Goal: Task Accomplishment & Management: Use online tool/utility

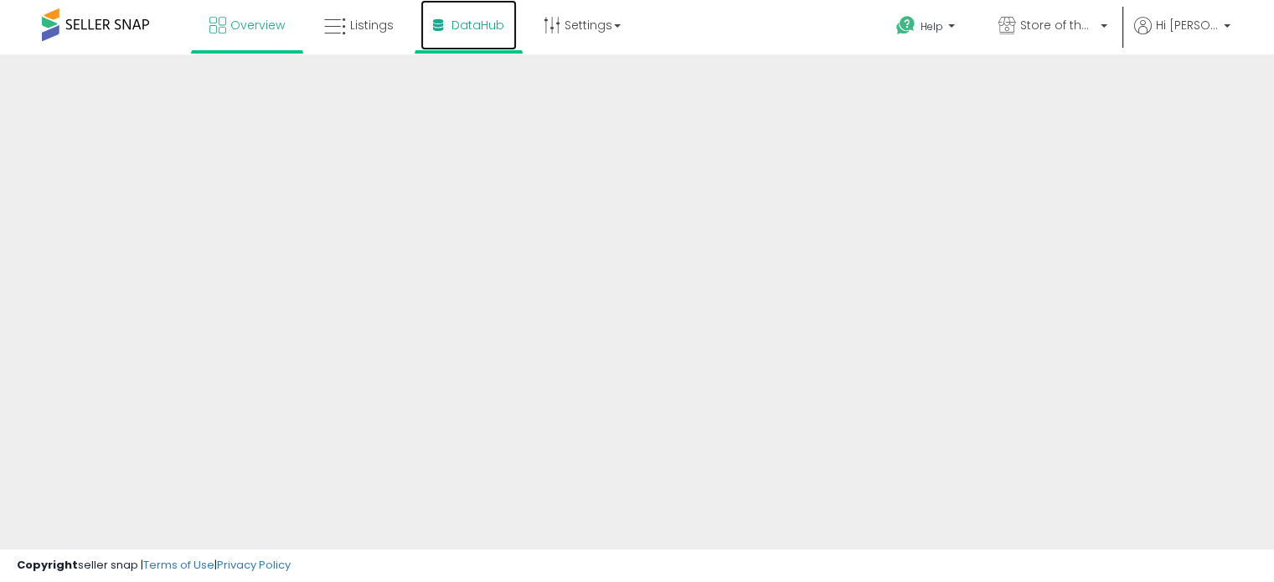
click at [493, 11] on link "DataHub" at bounding box center [468, 25] width 96 height 50
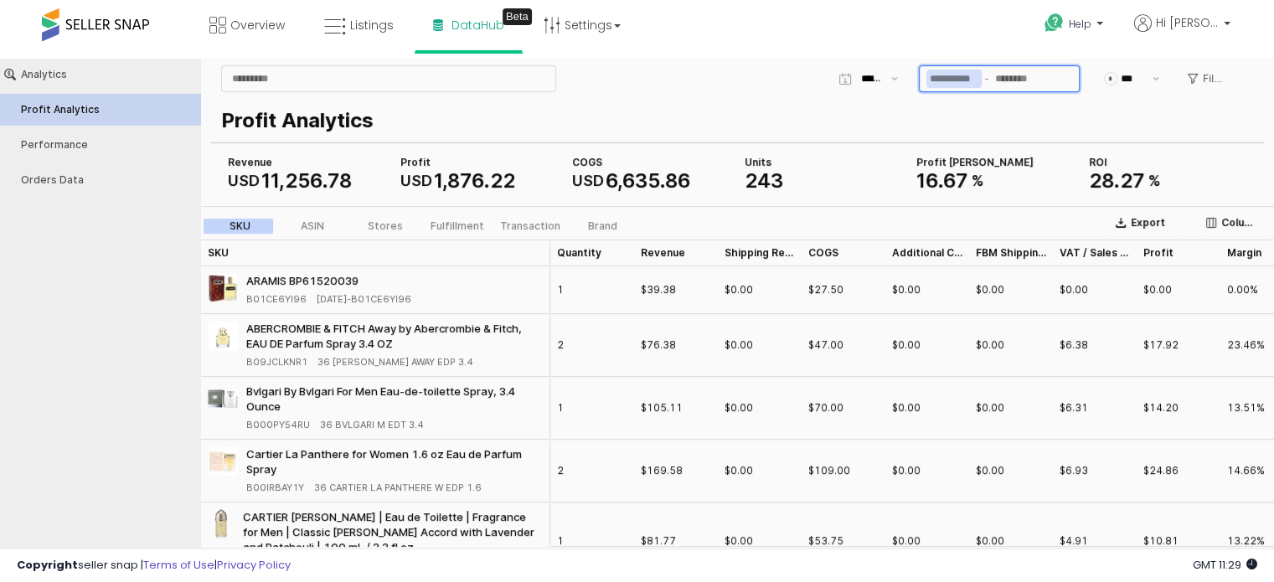
click at [941, 75] on input "App Frame" at bounding box center [953, 79] width 55 height 18
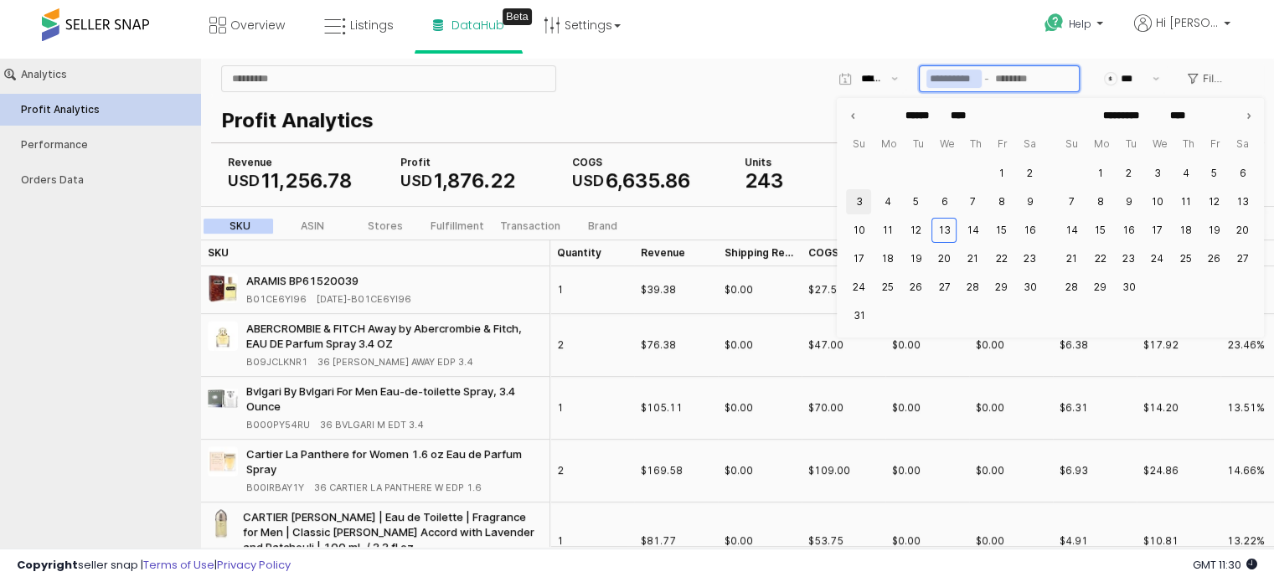
click at [862, 197] on button "3" at bounding box center [858, 201] width 25 height 25
type input "**********"
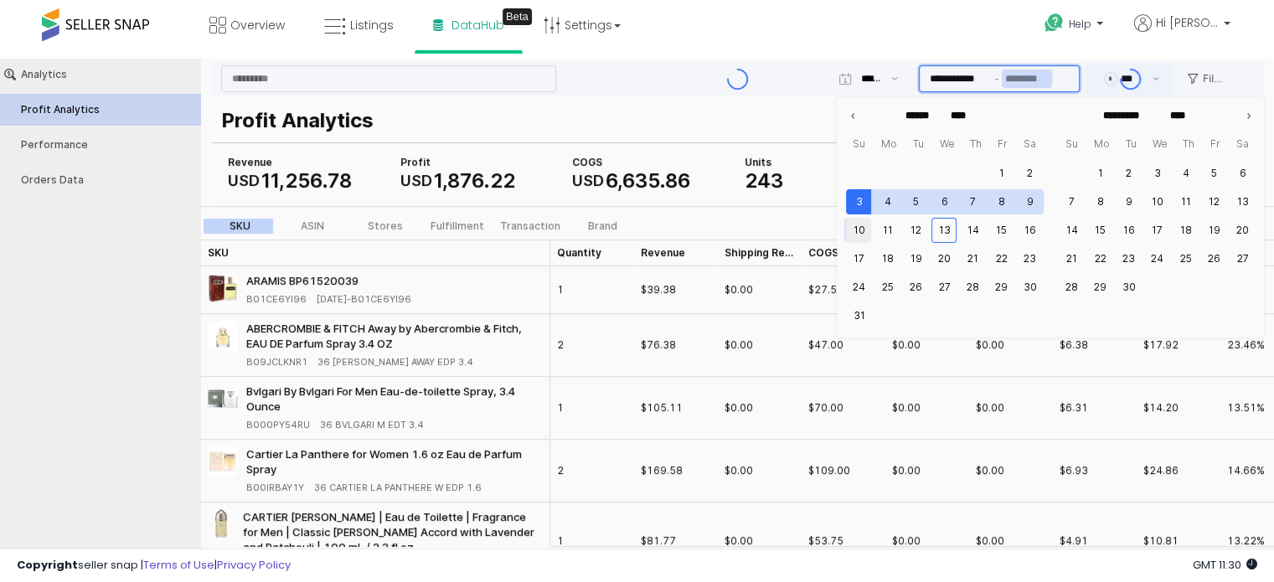
click at [856, 224] on button "10" at bounding box center [858, 230] width 25 height 25
type input "**********"
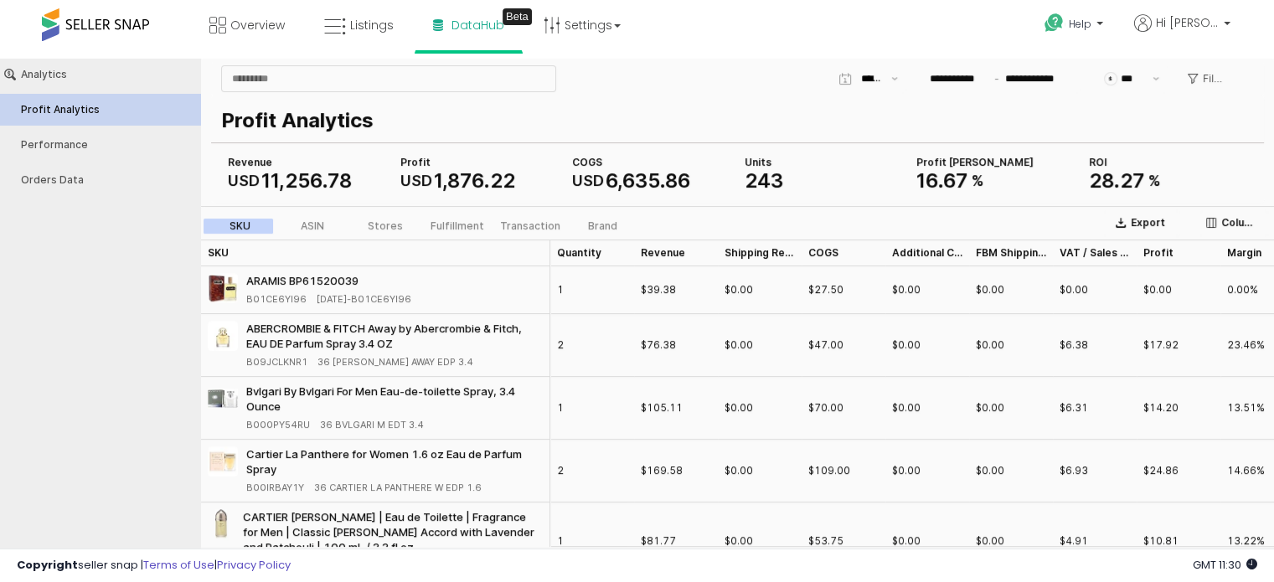
click at [761, 102] on div "Profit Analytics COGS USD 6 , 635 . 86 Revenue USD 11 , 256 . 78 Profit USD 1 ,…" at bounding box center [737, 148] width 1053 height 107
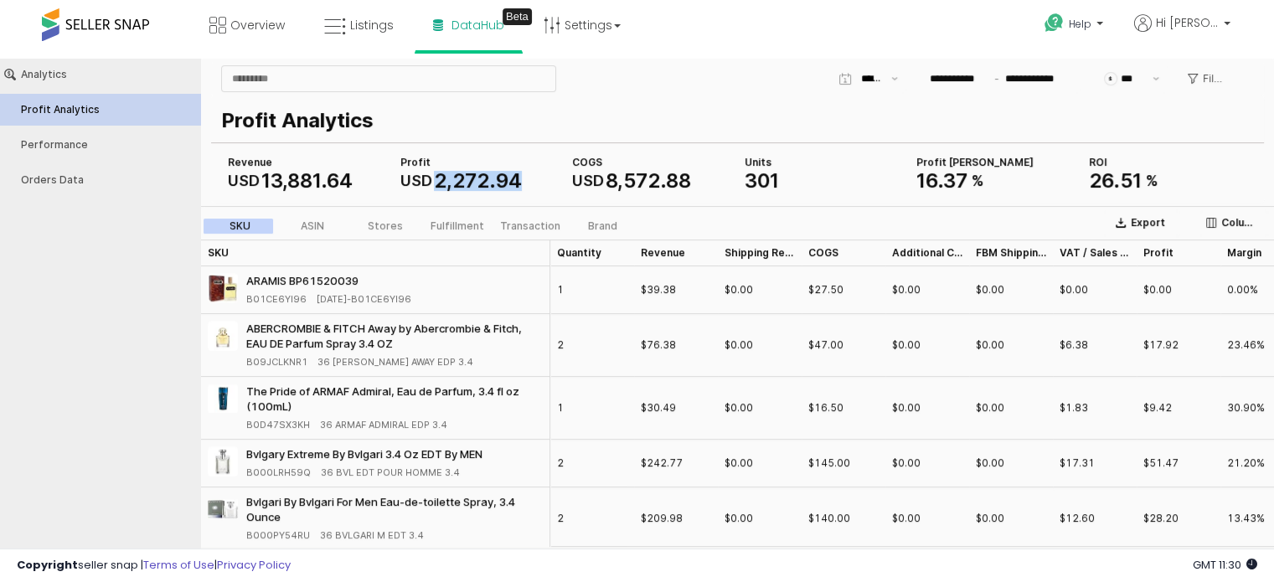
drag, startPoint x: 439, startPoint y: 177, endPoint x: 519, endPoint y: 173, distance: 80.5
click at [519, 173] on div "2 , 272 . 94" at bounding box center [478, 181] width 88 height 20
click at [332, 28] on icon at bounding box center [335, 27] width 22 height 22
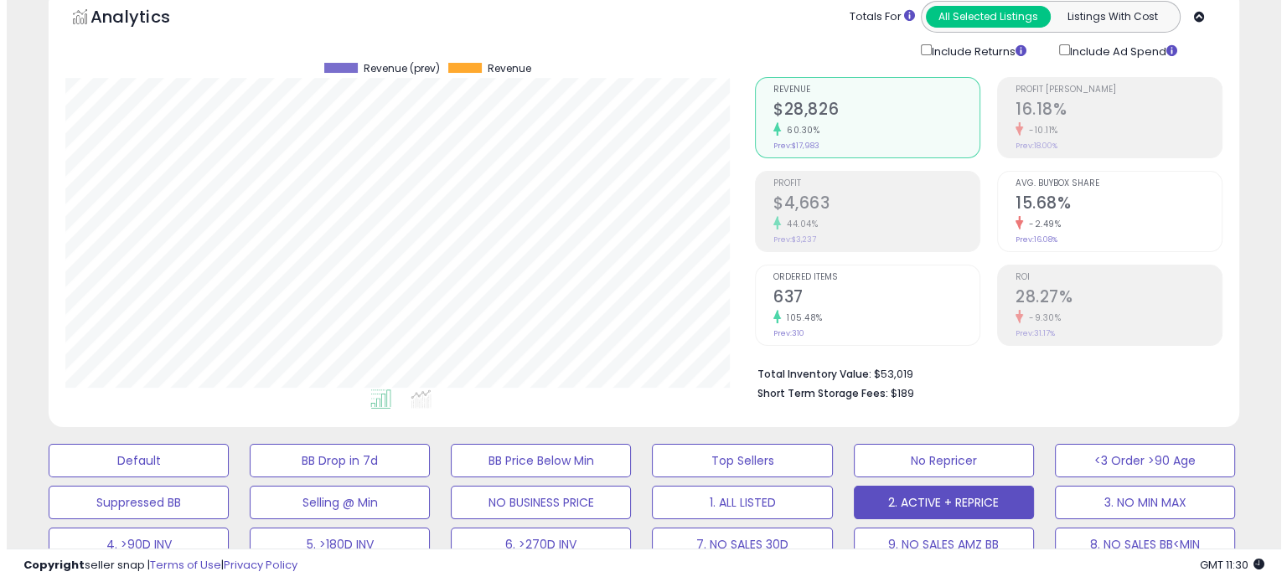
scroll to position [343, 689]
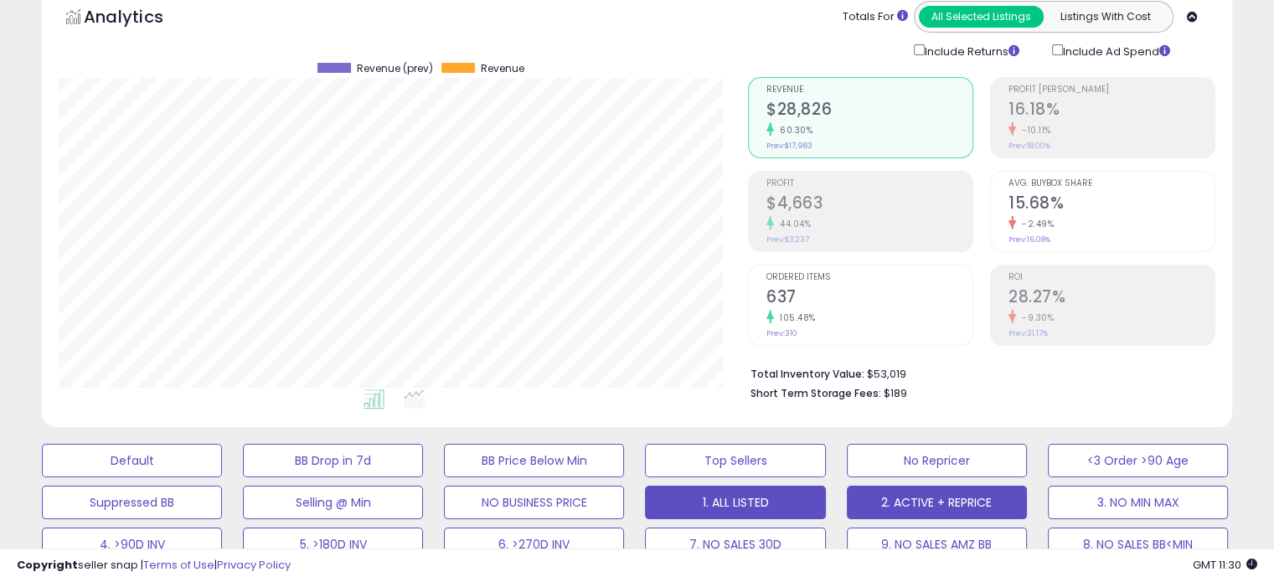
click at [222, 477] on button "1. ALL LISTED" at bounding box center [132, 461] width 180 height 34
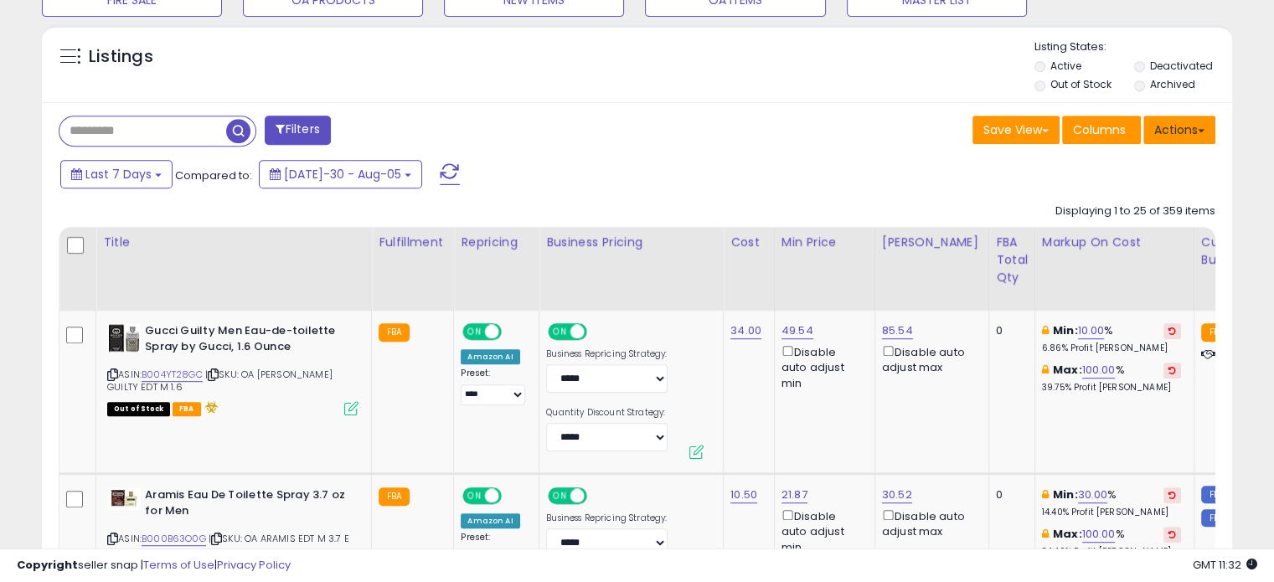
click at [1196, 133] on button "Actions" at bounding box center [1179, 130] width 72 height 28
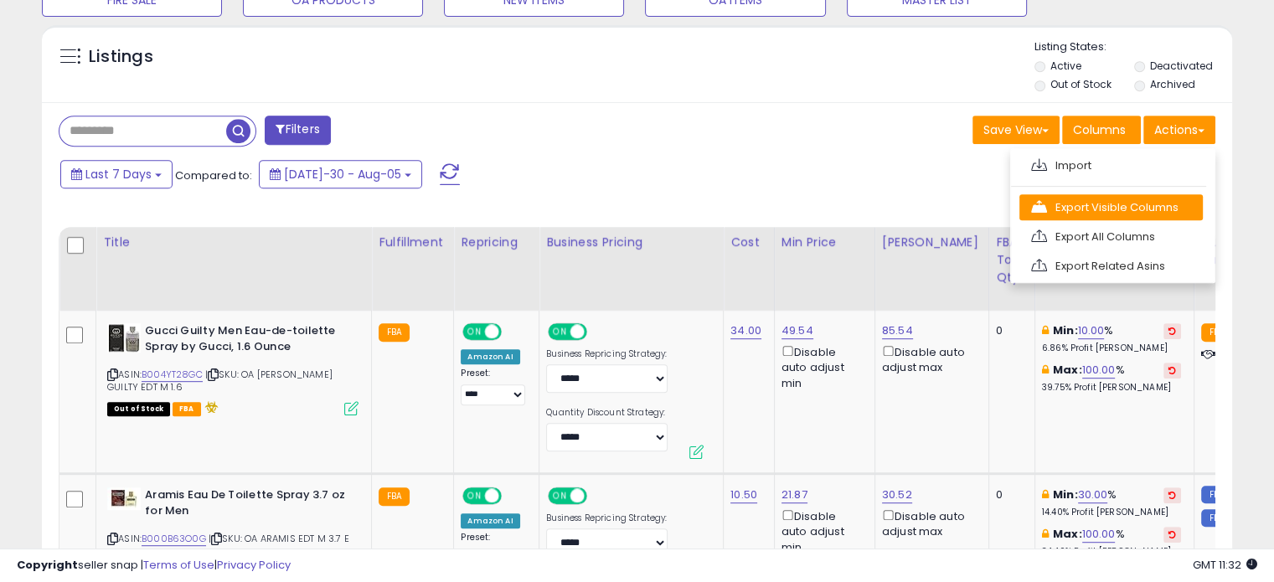
click at [1114, 205] on link "Export Visible Columns" at bounding box center [1110, 207] width 183 height 26
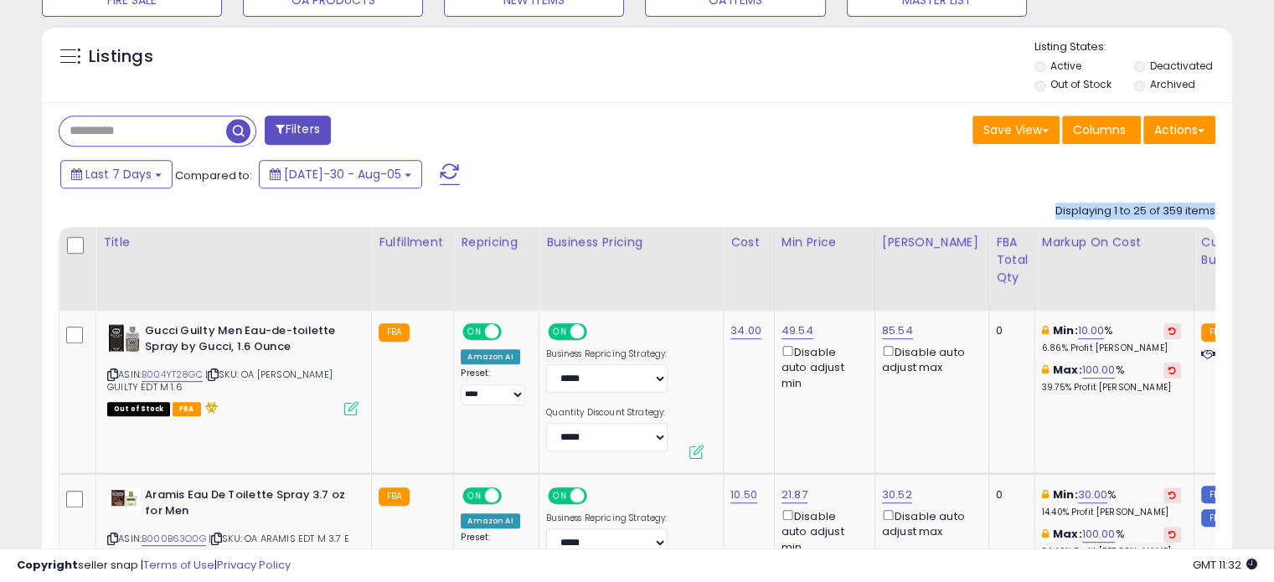
drag, startPoint x: 1055, startPoint y: 210, endPoint x: 1226, endPoint y: 204, distance: 171.8
click at [1210, 171] on div "Last 7 Days Compared to: Jul-30 - Aug-05" at bounding box center [635, 176] width 1182 height 38
click at [849, 63] on div "Listings" at bounding box center [637, 67] width 1190 height 57
click at [1179, 123] on button "Actions" at bounding box center [1179, 130] width 72 height 28
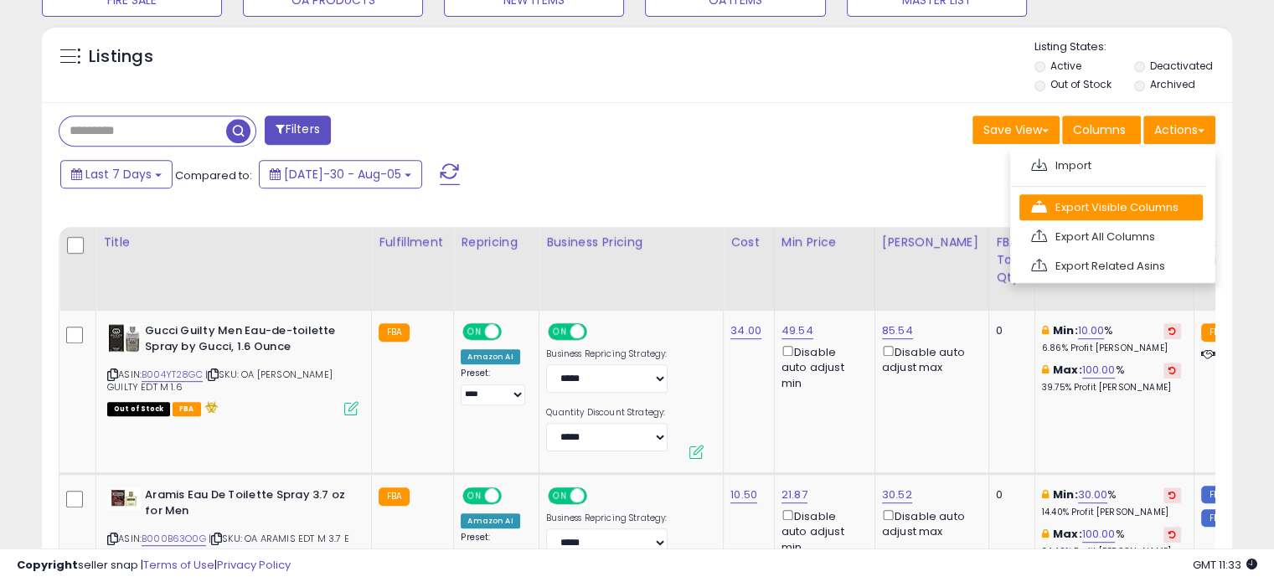
click at [1139, 212] on link "Export Visible Columns" at bounding box center [1110, 207] width 183 height 26
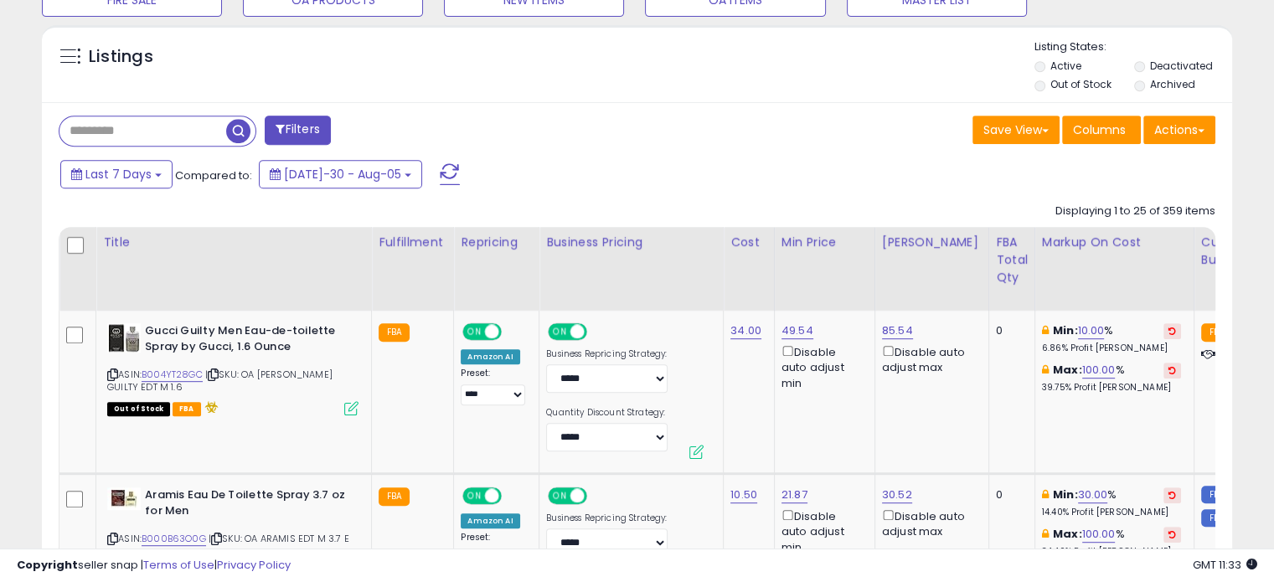
click at [1169, 167] on div "Last 7 Days Compared to: Jul-30 - Aug-05" at bounding box center [635, 176] width 1182 height 38
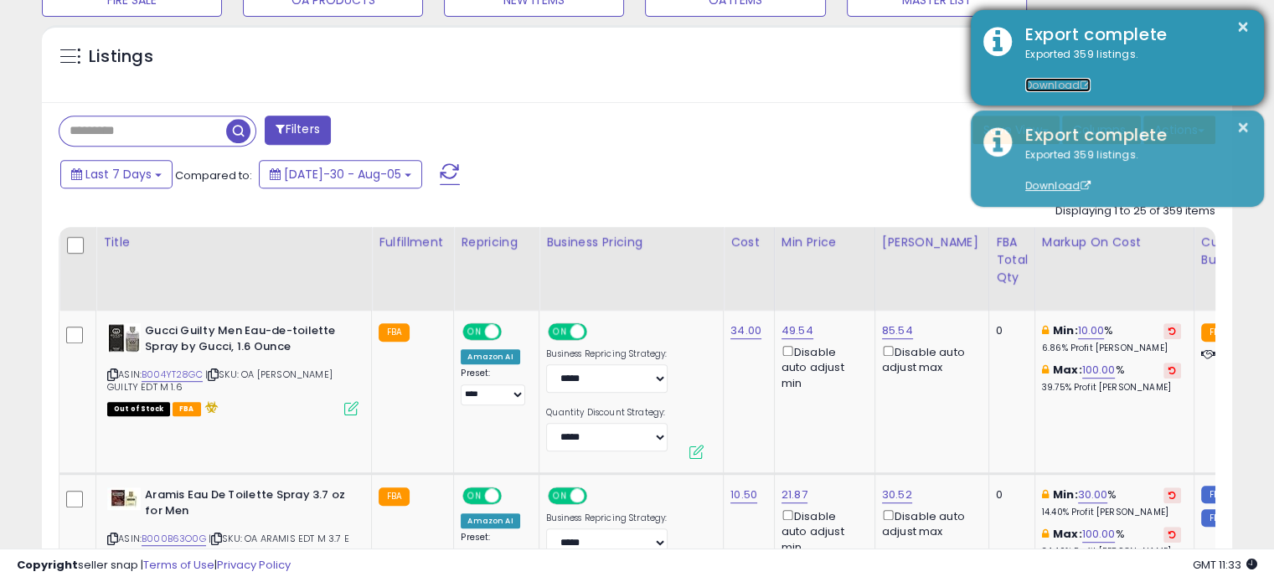
click at [1061, 80] on link "Download" at bounding box center [1057, 85] width 65 height 14
